Goal: Information Seeking & Learning: Learn about a topic

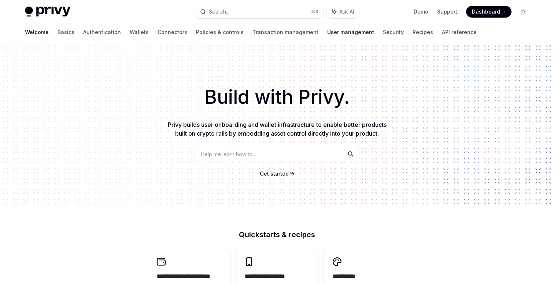
click at [327, 31] on link "User management" at bounding box center [350, 32] width 47 height 18
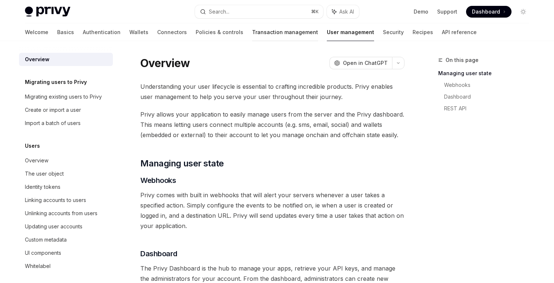
click at [252, 32] on link "Transaction management" at bounding box center [285, 32] width 66 height 18
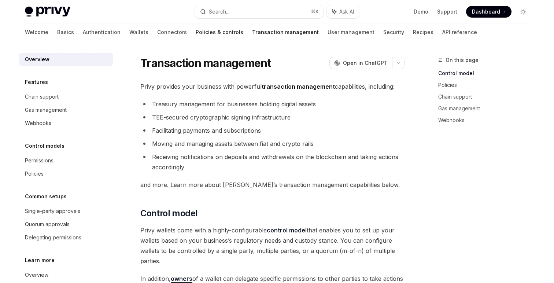
click at [196, 31] on link "Policies & controls" at bounding box center [220, 32] width 48 height 18
type textarea "*"
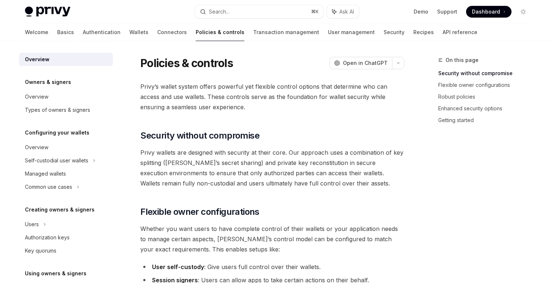
scroll to position [0, 0]
click at [209, 169] on span "Privy wallets are designed with security at their core. Our approach uses a com…" at bounding box center [272, 167] width 264 height 41
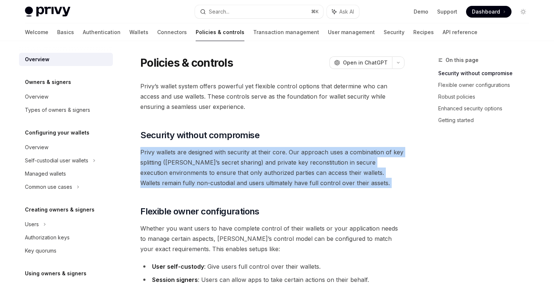
click at [209, 169] on span "Privy wallets are designed with security at their core. Our approach uses a com…" at bounding box center [272, 167] width 264 height 41
click at [237, 187] on span "Privy wallets are designed with security at their core. Our approach uses a com…" at bounding box center [272, 167] width 264 height 41
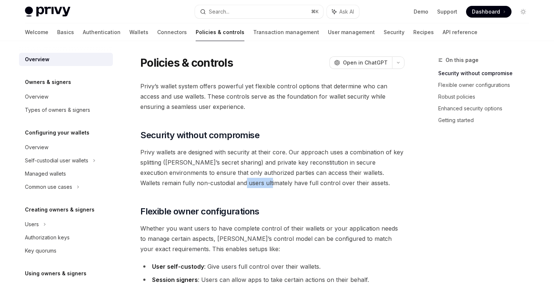
click at [237, 187] on span "Privy wallets are designed with security at their core. Our approach uses a com…" at bounding box center [272, 167] width 264 height 41
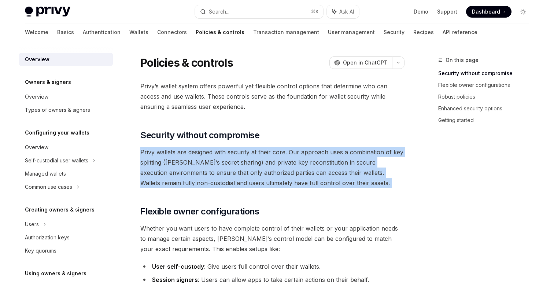
click at [237, 187] on span "Privy wallets are designed with security at their core. Our approach uses a com…" at bounding box center [272, 167] width 264 height 41
click at [209, 170] on span "Privy wallets are designed with security at their core. Our approach uses a com…" at bounding box center [272, 167] width 264 height 41
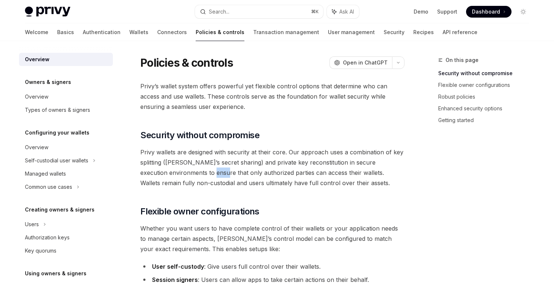
click at [209, 170] on span "Privy wallets are designed with security at their core. Our approach uses a com…" at bounding box center [272, 167] width 264 height 41
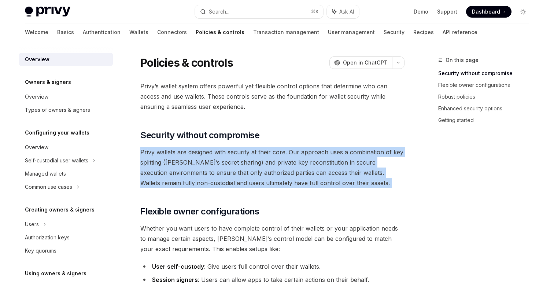
click at [209, 170] on span "Privy wallets are designed with security at their core. Our approach uses a com…" at bounding box center [272, 167] width 264 height 41
click at [206, 168] on span "Privy wallets are designed with security at their core. Our approach uses a com…" at bounding box center [272, 167] width 264 height 41
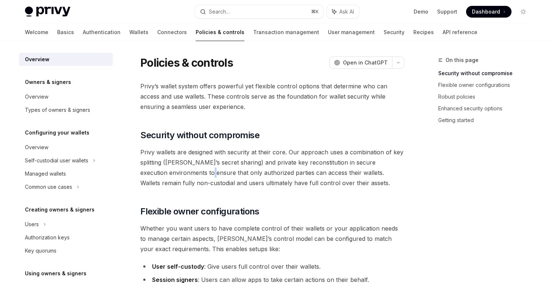
click at [206, 168] on span "Privy wallets are designed with security at their core. Our approach uses a com…" at bounding box center [272, 167] width 264 height 41
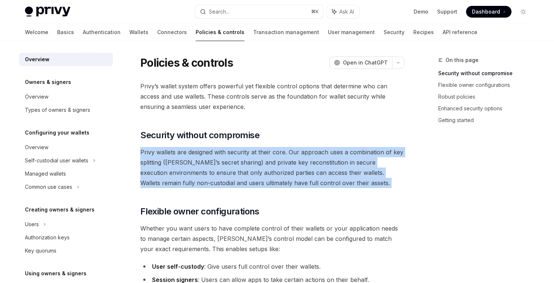
click at [206, 168] on span "Privy wallets are designed with security at their core. Our approach uses a com…" at bounding box center [272, 167] width 264 height 41
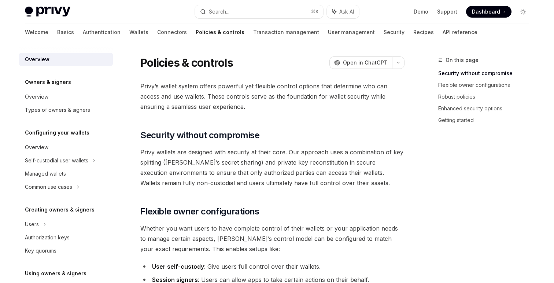
click at [236, 167] on span "Privy wallets are designed with security at their core. Our approach uses a com…" at bounding box center [272, 167] width 264 height 41
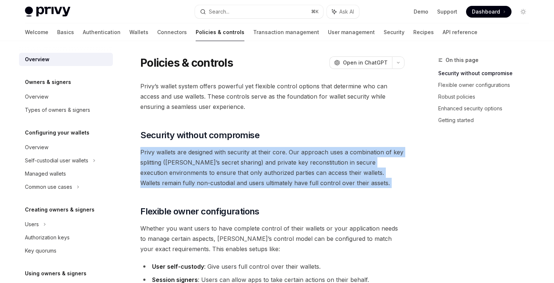
click at [236, 167] on span "Privy wallets are designed with security at their core. Our approach uses a com…" at bounding box center [272, 167] width 264 height 41
click at [205, 167] on span "Privy wallets are designed with security at their core. Our approach uses a com…" at bounding box center [272, 167] width 264 height 41
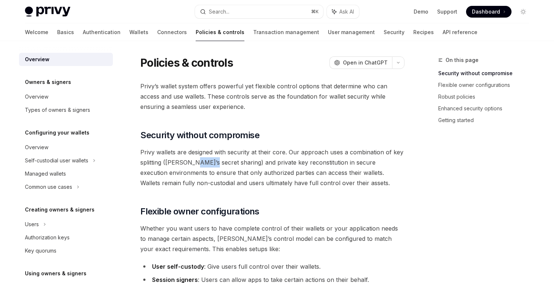
click at [205, 167] on span "Privy wallets are designed with security at their core. Our approach uses a com…" at bounding box center [272, 167] width 264 height 41
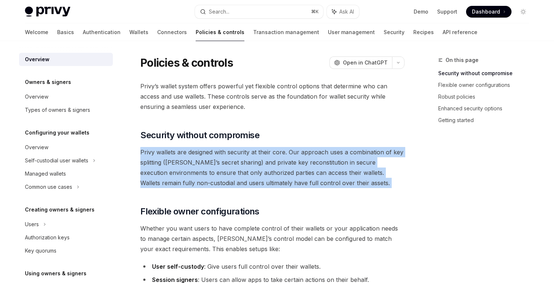
click at [205, 167] on span "Privy wallets are designed with security at their core. Our approach uses a com…" at bounding box center [272, 167] width 264 height 41
